Goal: Find specific page/section: Find specific page/section

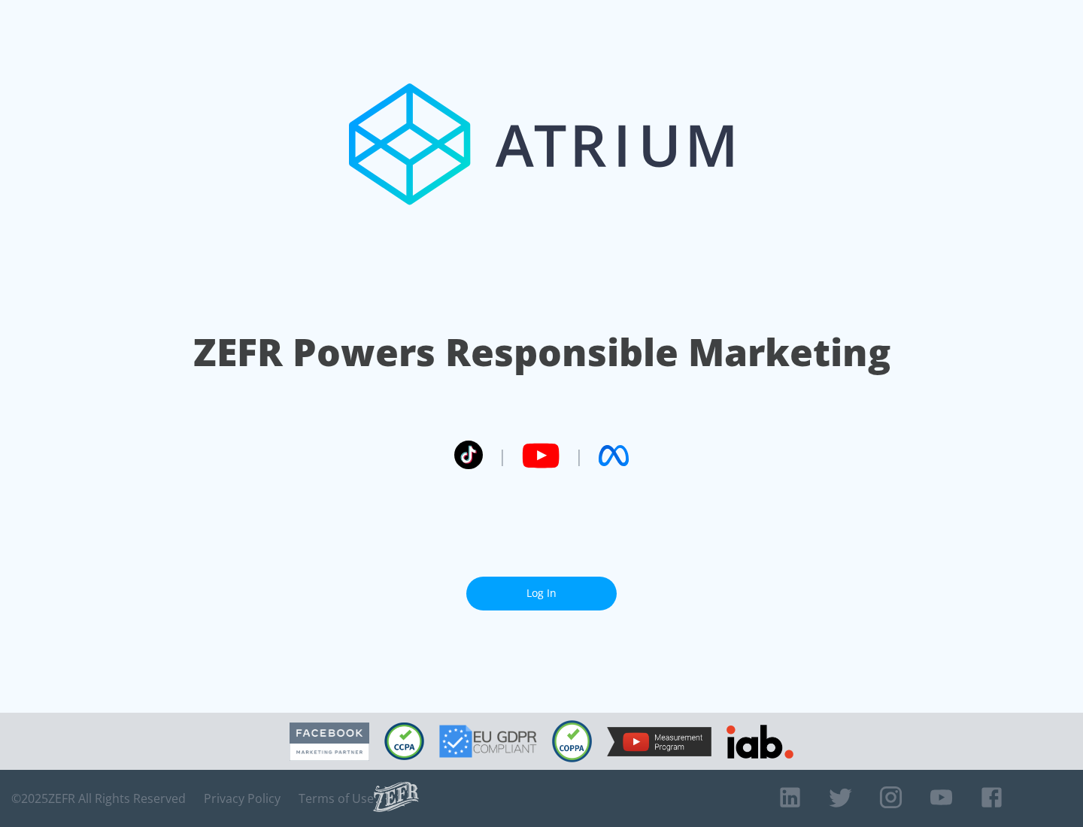
click at [541, 593] on link "Log In" at bounding box center [541, 594] width 150 height 34
